Goal: Task Accomplishment & Management: Use online tool/utility

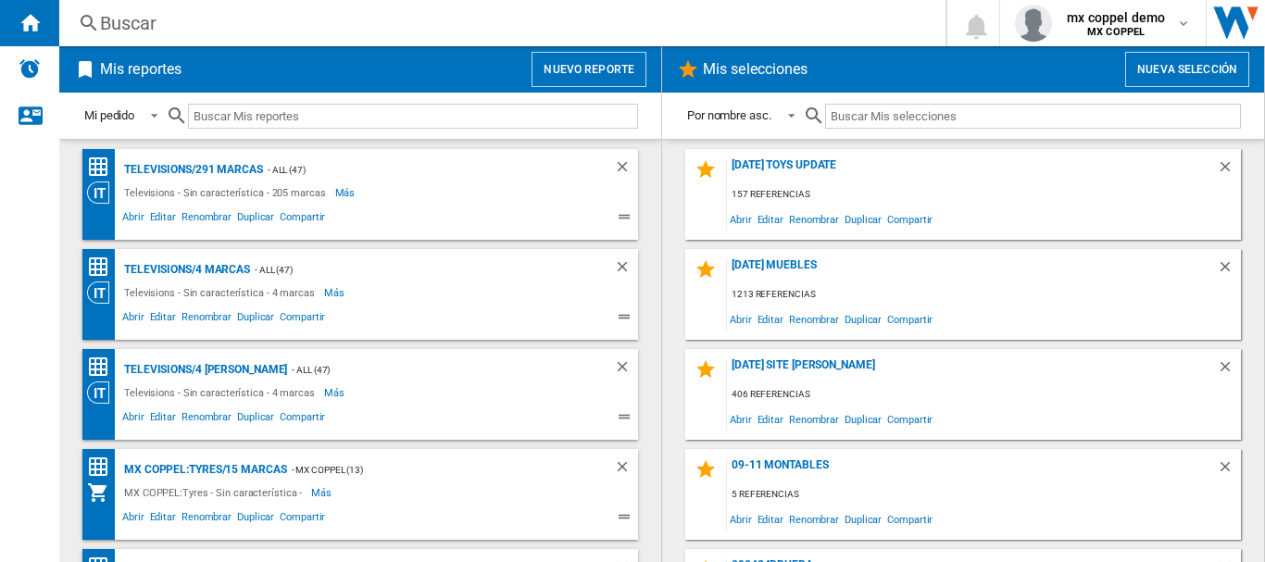
click at [559, 80] on button "Nuevo reporte" at bounding box center [588, 69] width 115 height 35
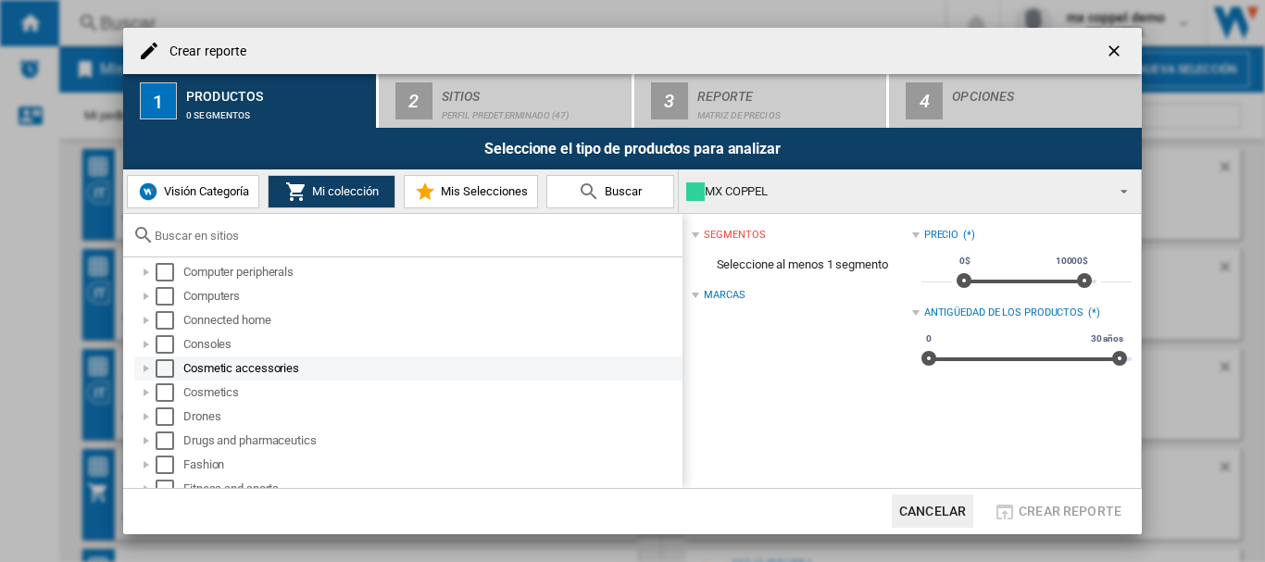
scroll to position [370, 0]
click at [161, 393] on div "Select" at bounding box center [165, 389] width 19 height 19
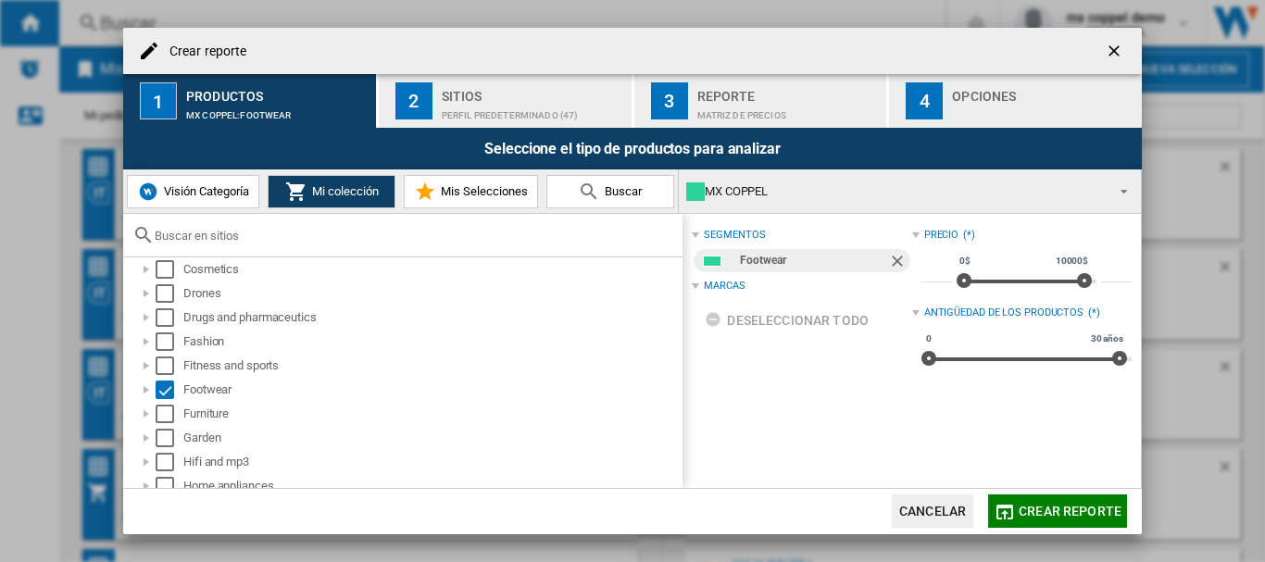
click at [443, 109] on div "Perfil predeterminado (47)" at bounding box center [533, 110] width 182 height 19
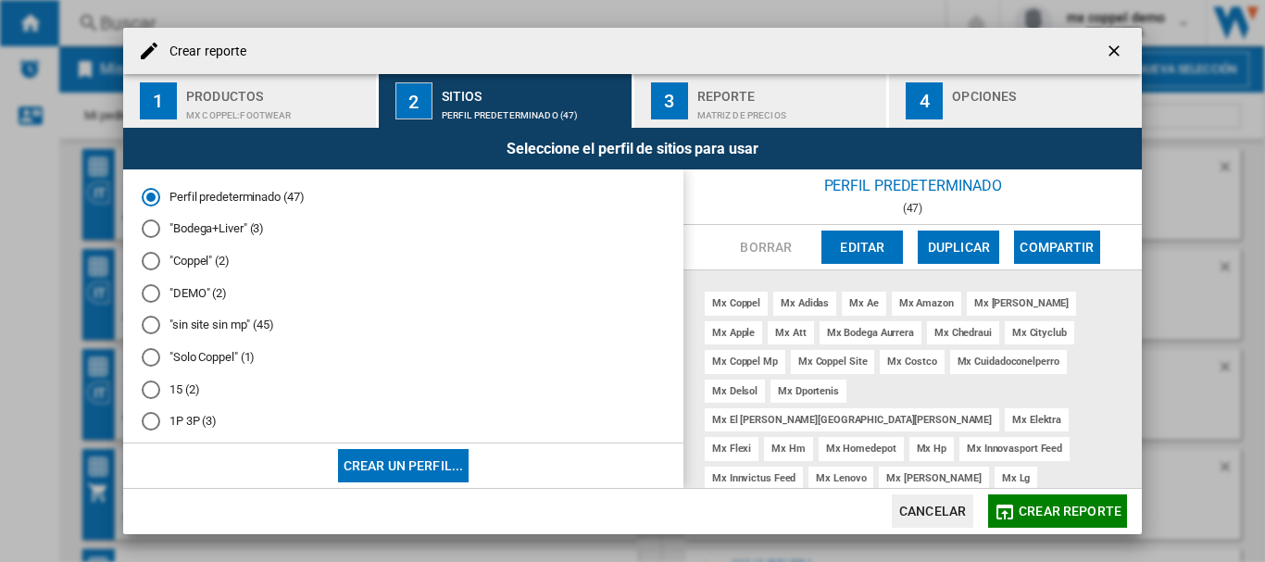
click at [160, 361] on md-radio-button ""Solo Coppel" (1)" at bounding box center [403, 358] width 523 height 18
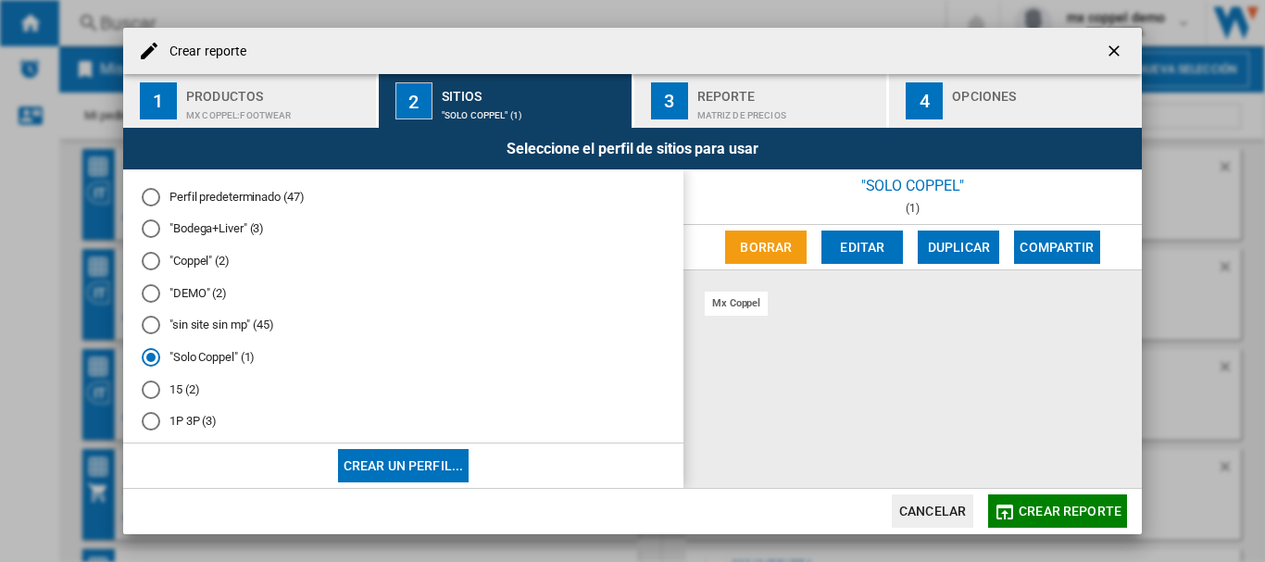
click at [1032, 506] on span "Crear reporte" at bounding box center [1069, 511] width 103 height 15
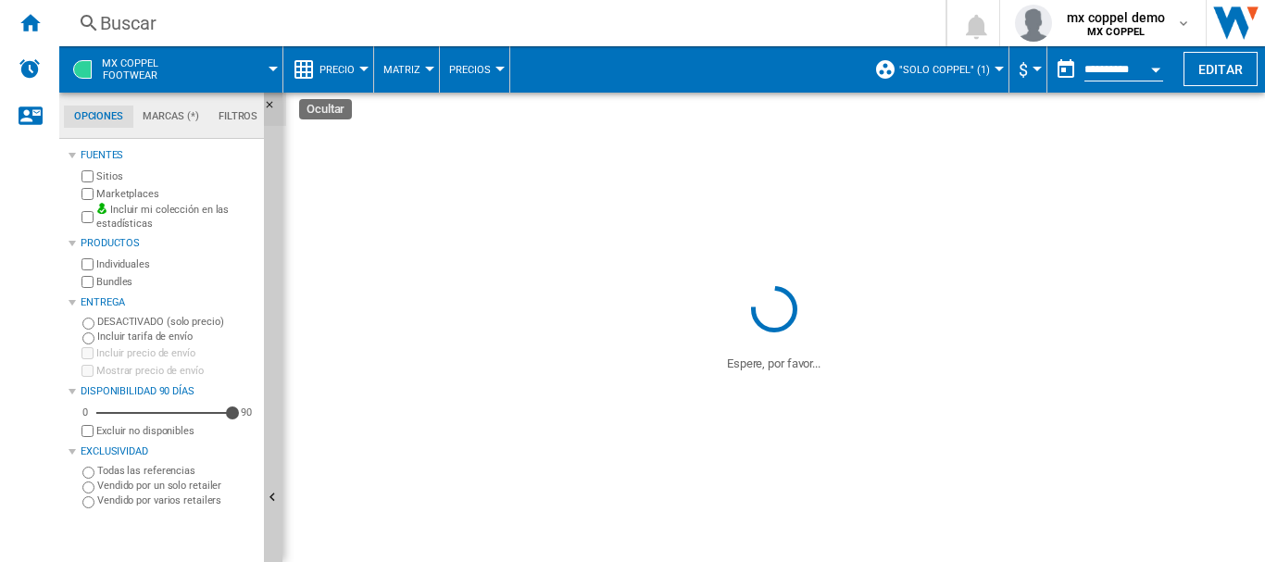
click at [274, 106] on ng-md-icon "Ocultar" at bounding box center [275, 110] width 22 height 22
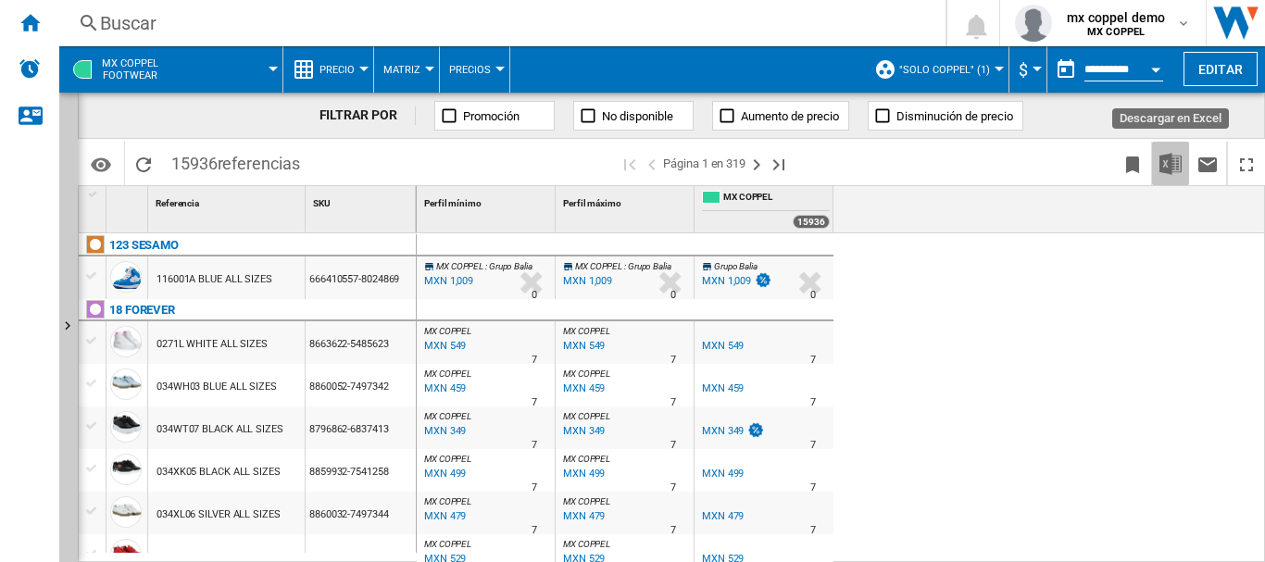
click at [1166, 170] on img "Descargar en Excel" at bounding box center [1170, 164] width 22 height 22
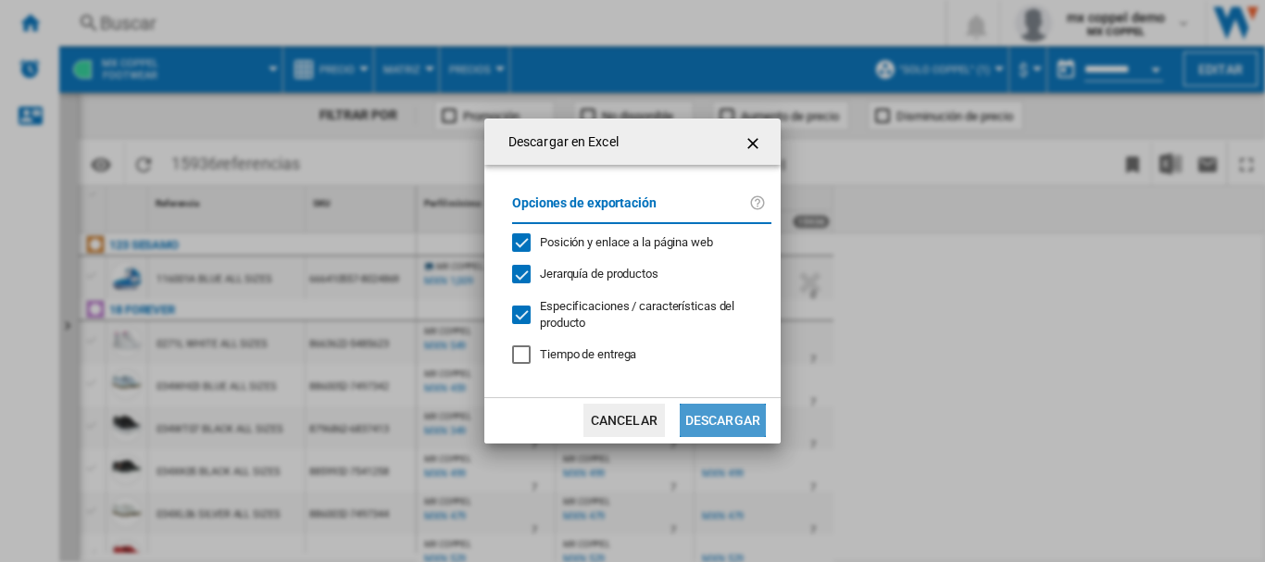
click at [743, 421] on button "Descargar" at bounding box center [722, 420] width 86 height 33
